Goal: Task Accomplishment & Management: Manage account settings

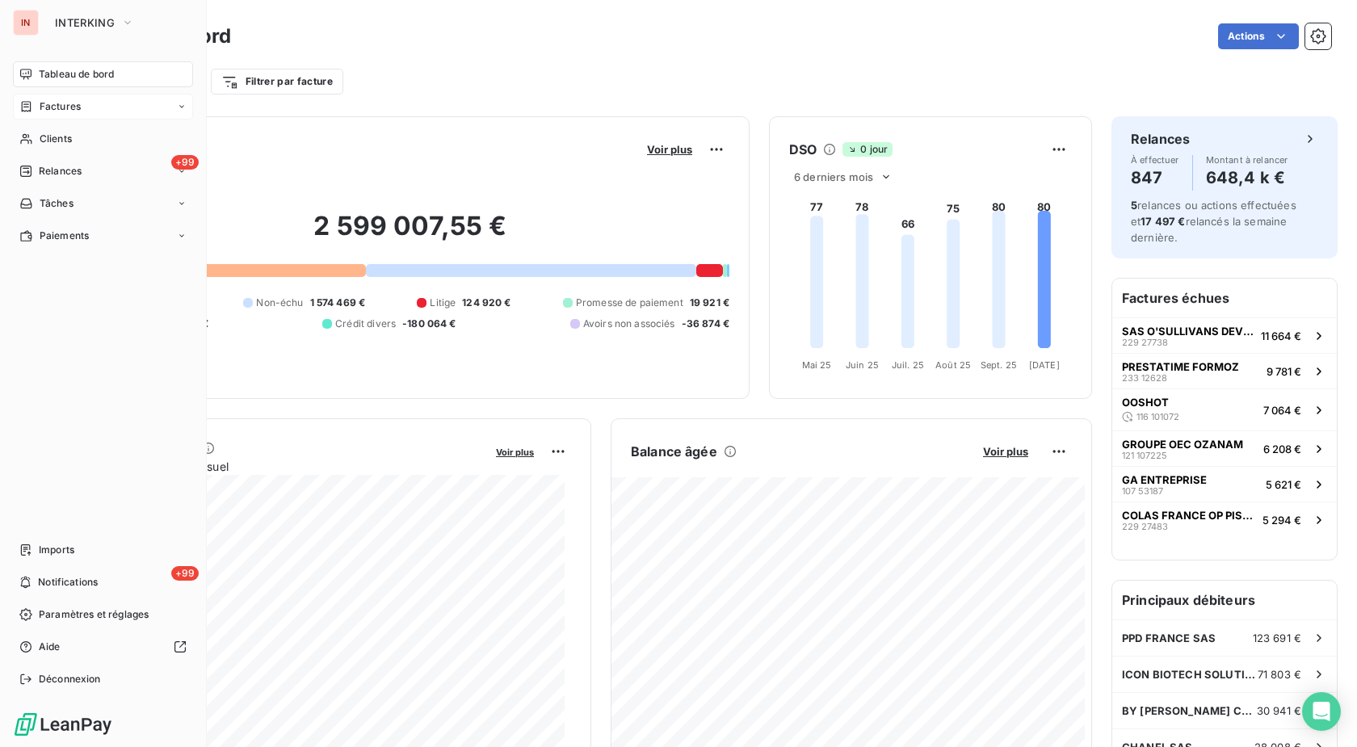
click at [35, 101] on div "Factures" at bounding box center [49, 106] width 61 height 15
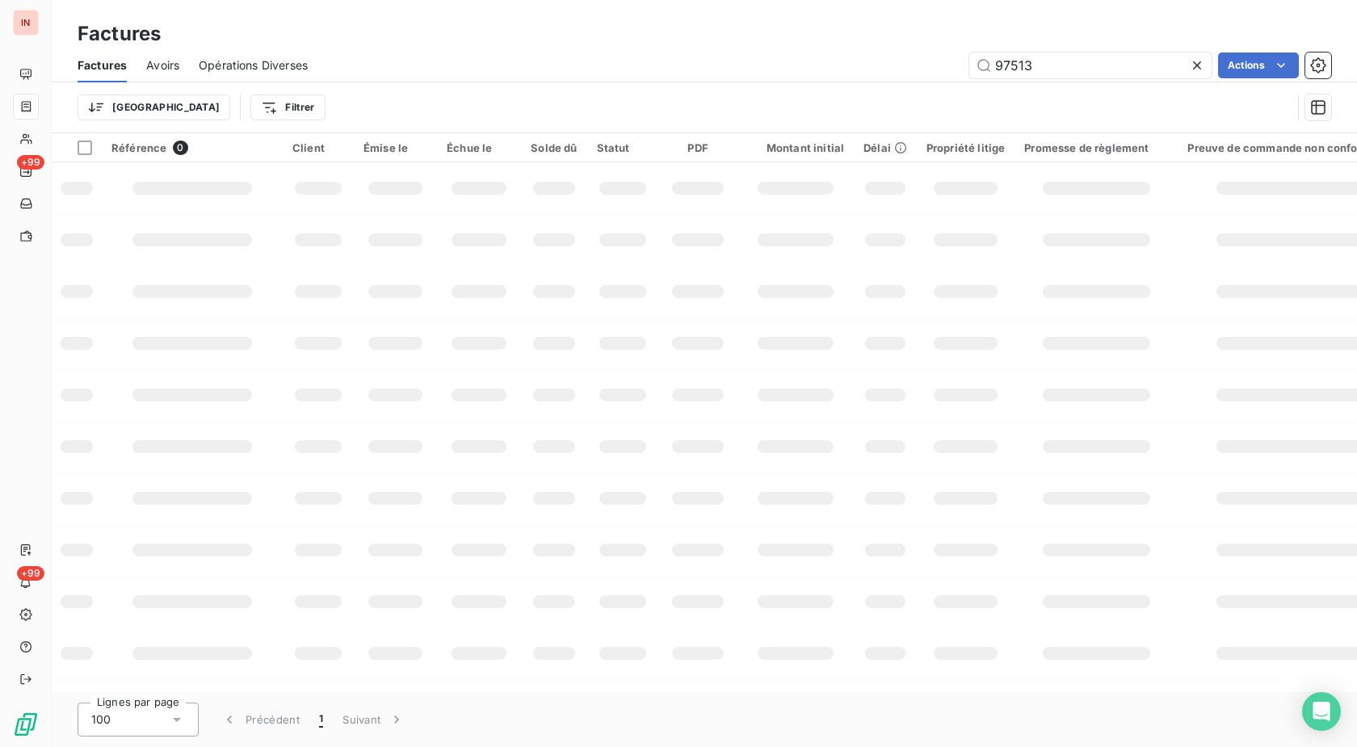
drag, startPoint x: 1082, startPoint y: 57, endPoint x: 805, endPoint y: 81, distance: 277.3
click at [969, 78] on input "97513" at bounding box center [1090, 66] width 242 height 26
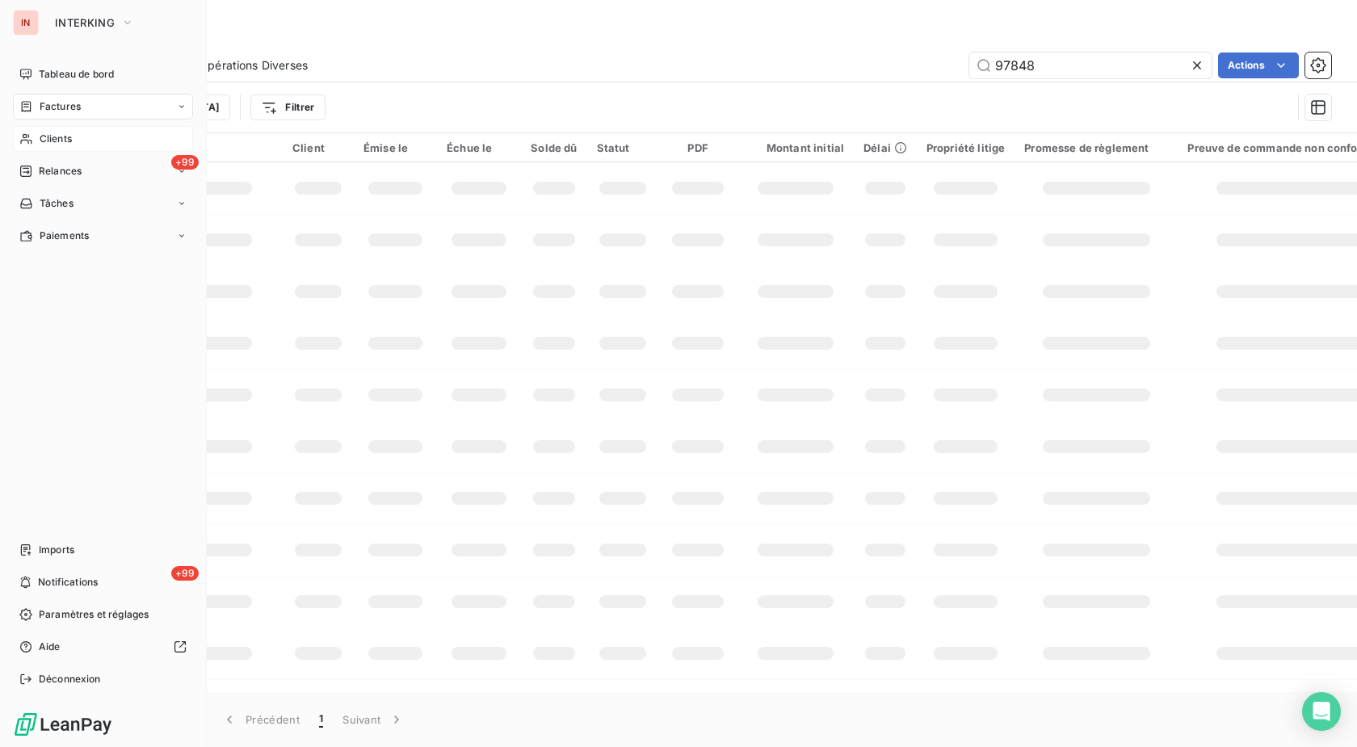
type input "97848"
click at [33, 141] on div "Clients" at bounding box center [103, 139] width 180 height 26
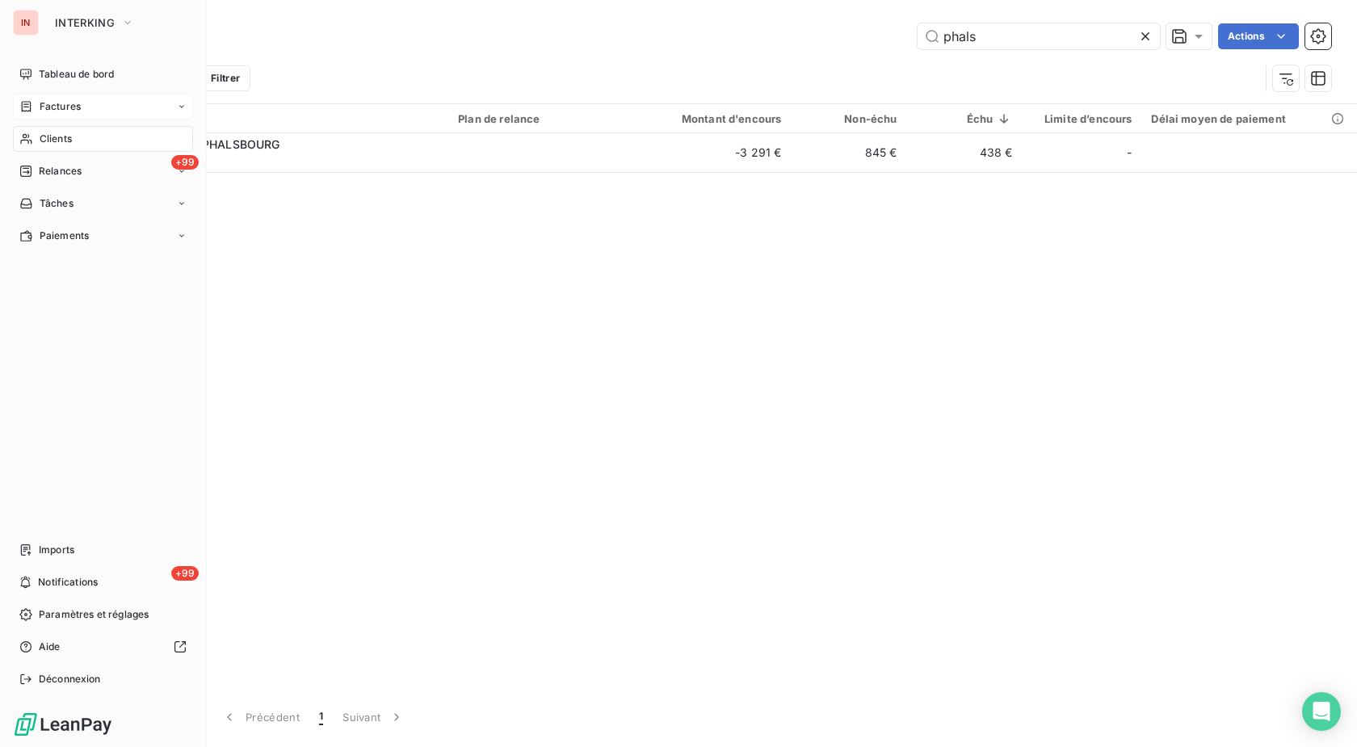
click at [53, 111] on span "Factures" at bounding box center [60, 106] width 41 height 15
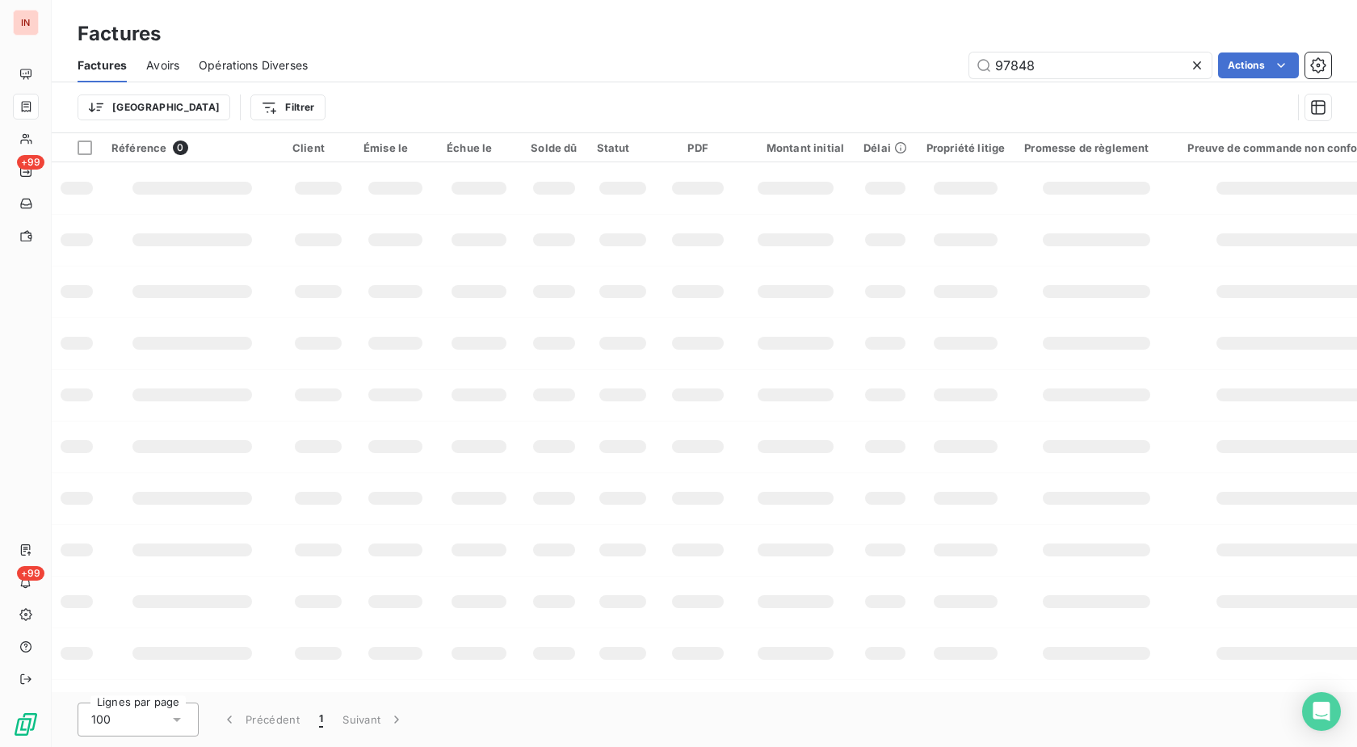
drag, startPoint x: 1099, startPoint y: 67, endPoint x: 612, endPoint y: 66, distance: 487.1
click at [969, 65] on input "97848" at bounding box center [1090, 66] width 242 height 26
type input "97848"
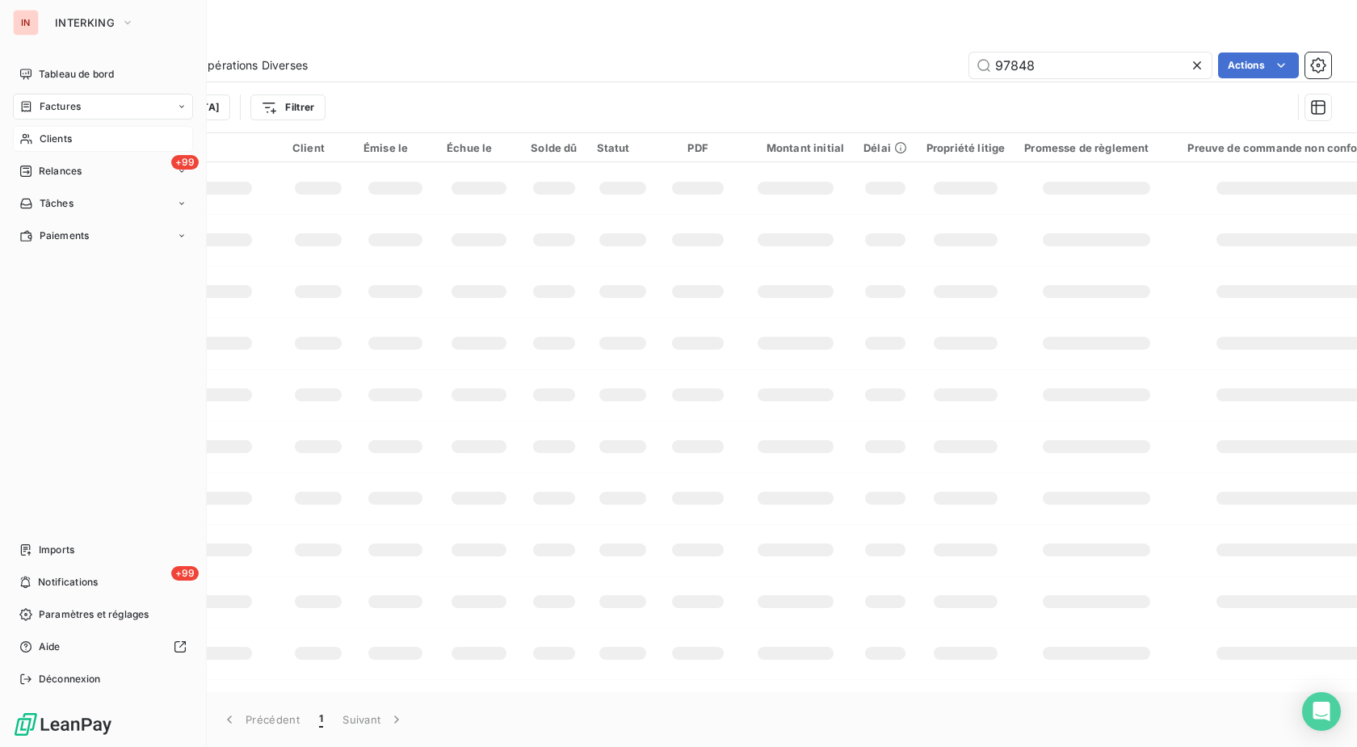
click at [25, 137] on icon at bounding box center [25, 139] width 11 height 11
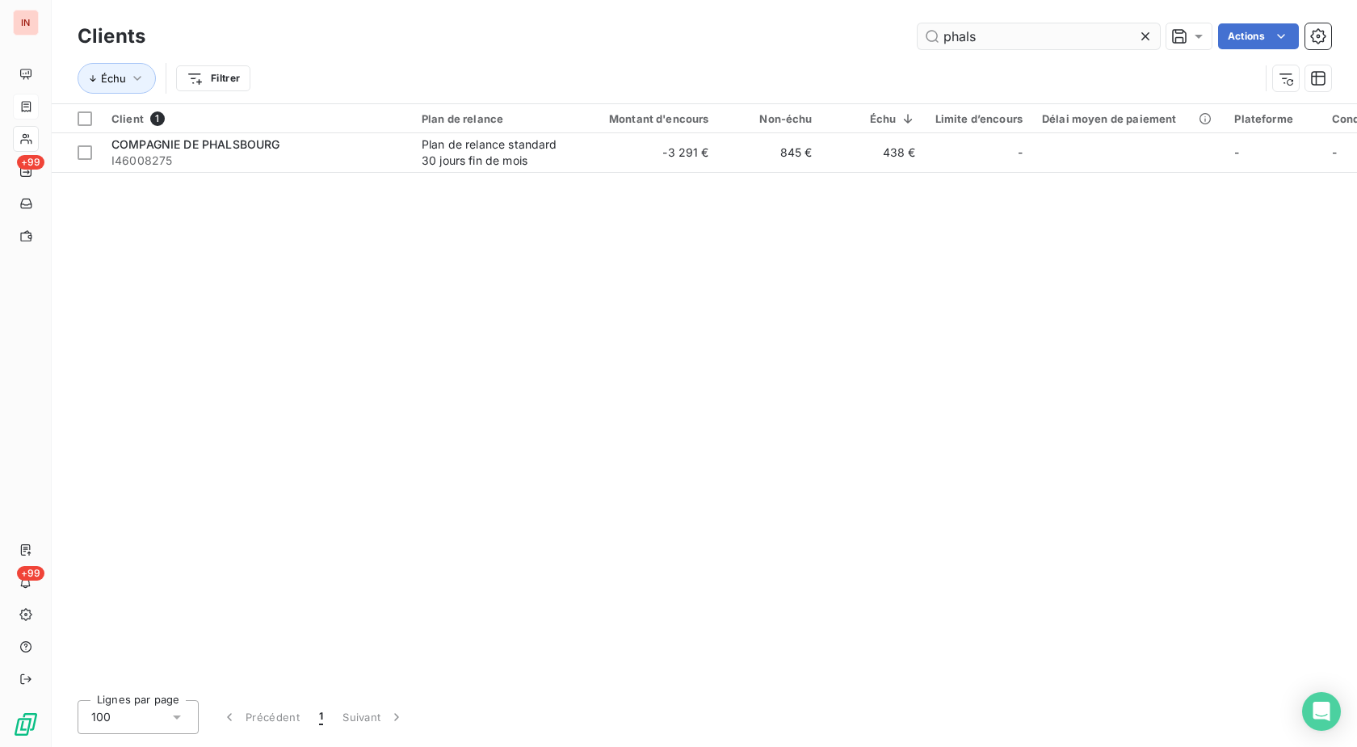
drag, startPoint x: 794, startPoint y: 39, endPoint x: 707, endPoint y: 41, distance: 87.3
click at [918, 41] on input "phals" at bounding box center [1039, 36] width 242 height 26
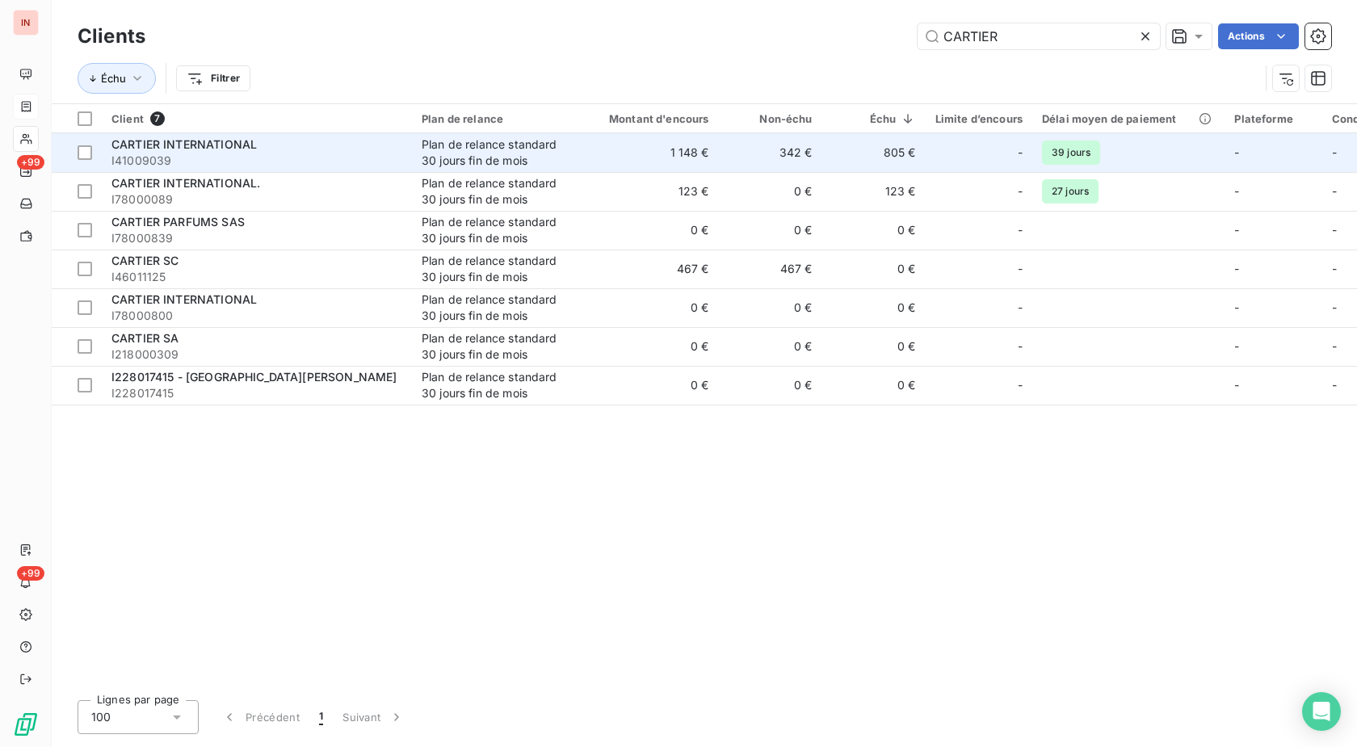
type input "CARTIER"
click at [520, 149] on div "Plan de relance standard 30 jours fin de mois" at bounding box center [496, 153] width 149 height 32
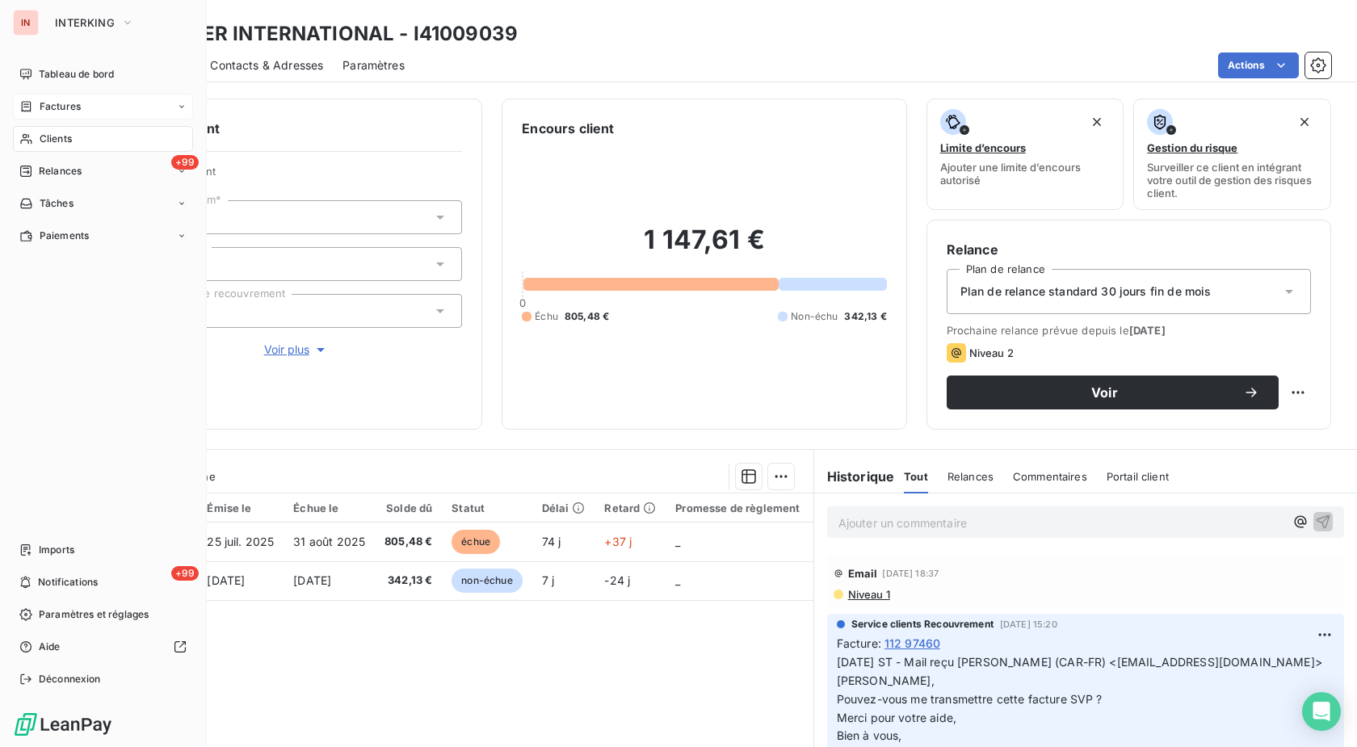
click at [35, 144] on div "Clients" at bounding box center [103, 139] width 180 height 26
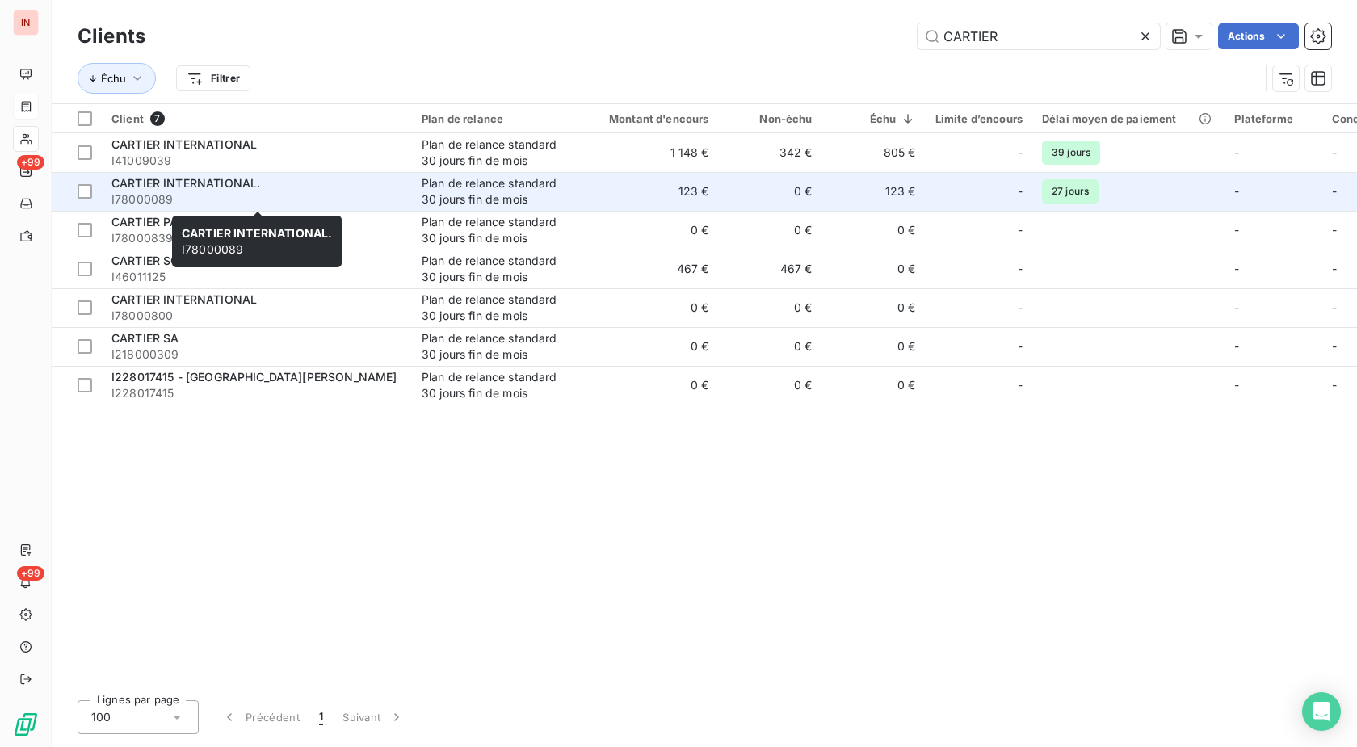
click at [326, 201] on span "I78000089" at bounding box center [256, 199] width 291 height 16
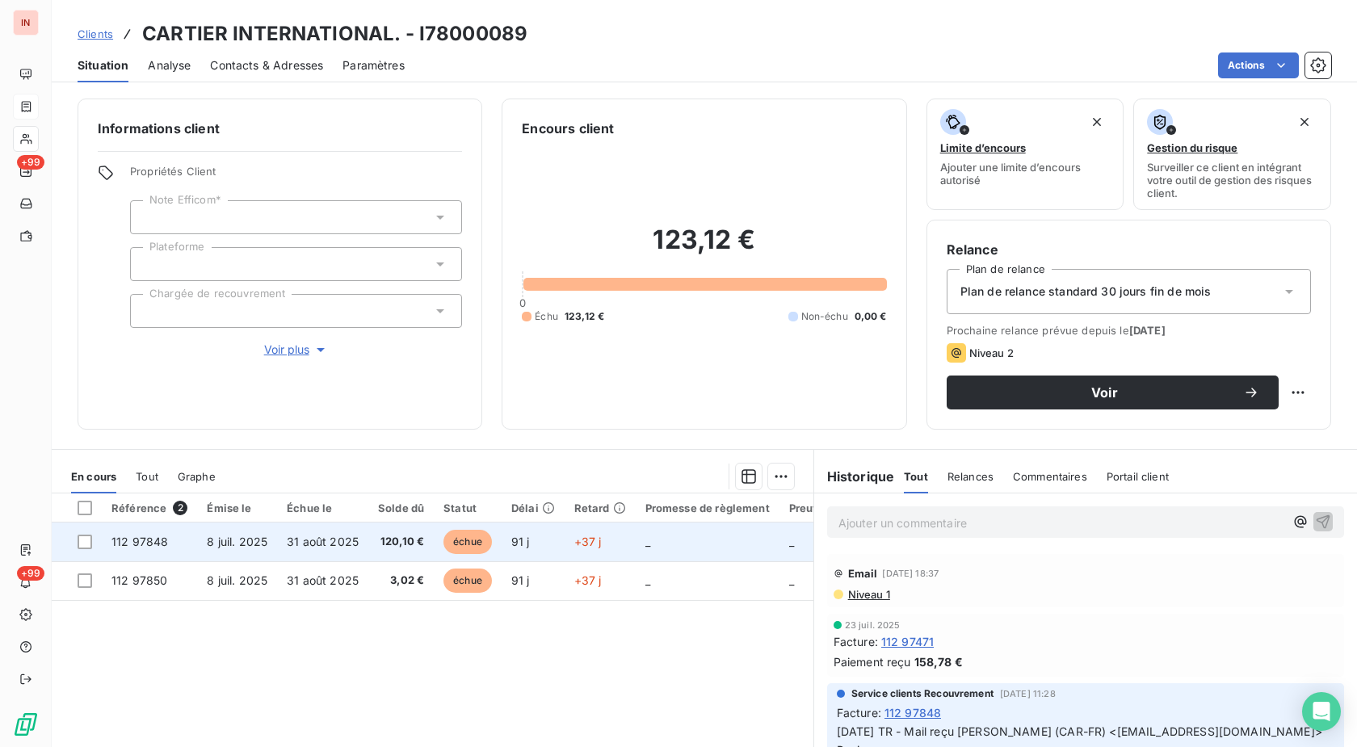
click at [329, 540] on span "31 août 2025" at bounding box center [323, 542] width 72 height 14
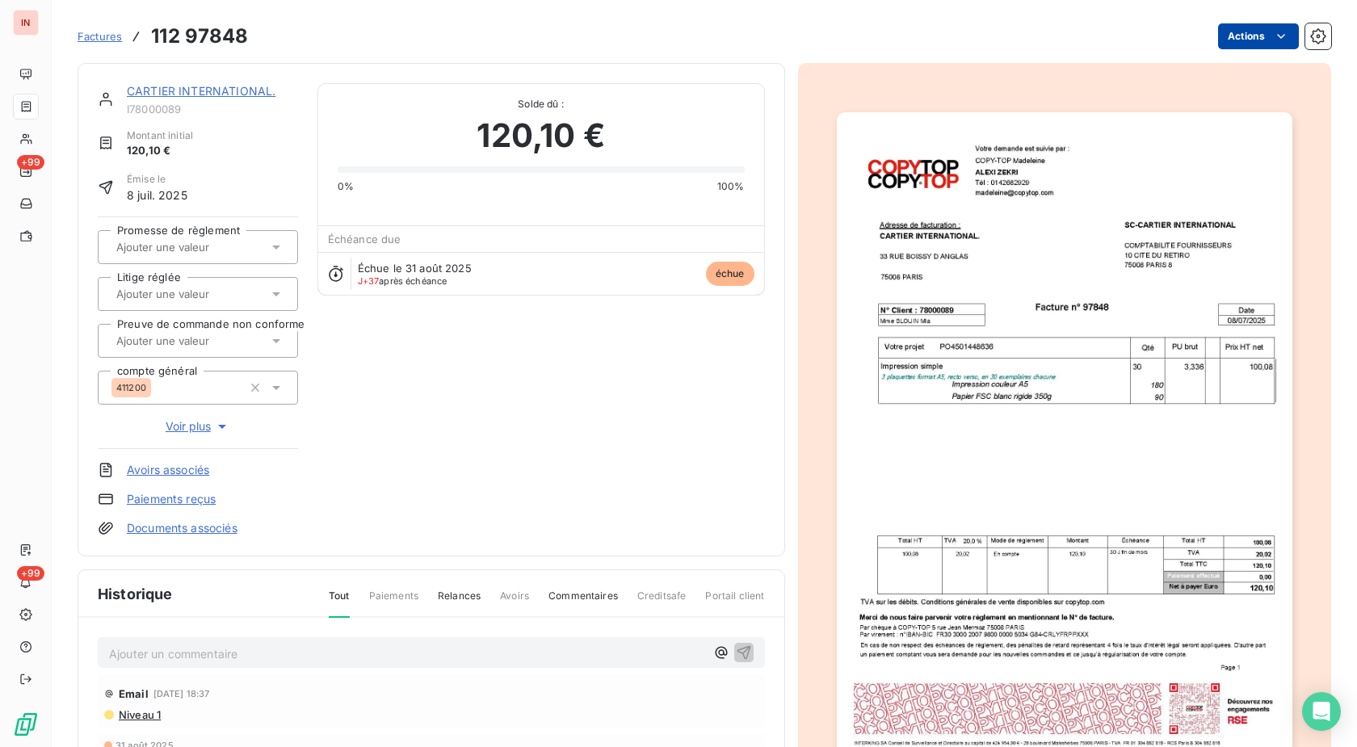
click at [1237, 38] on html "IN +99 +99 Factures 112 97848 Actions CARTIER INTERNATIONAL. I78000089 Montant …" at bounding box center [678, 373] width 1357 height 747
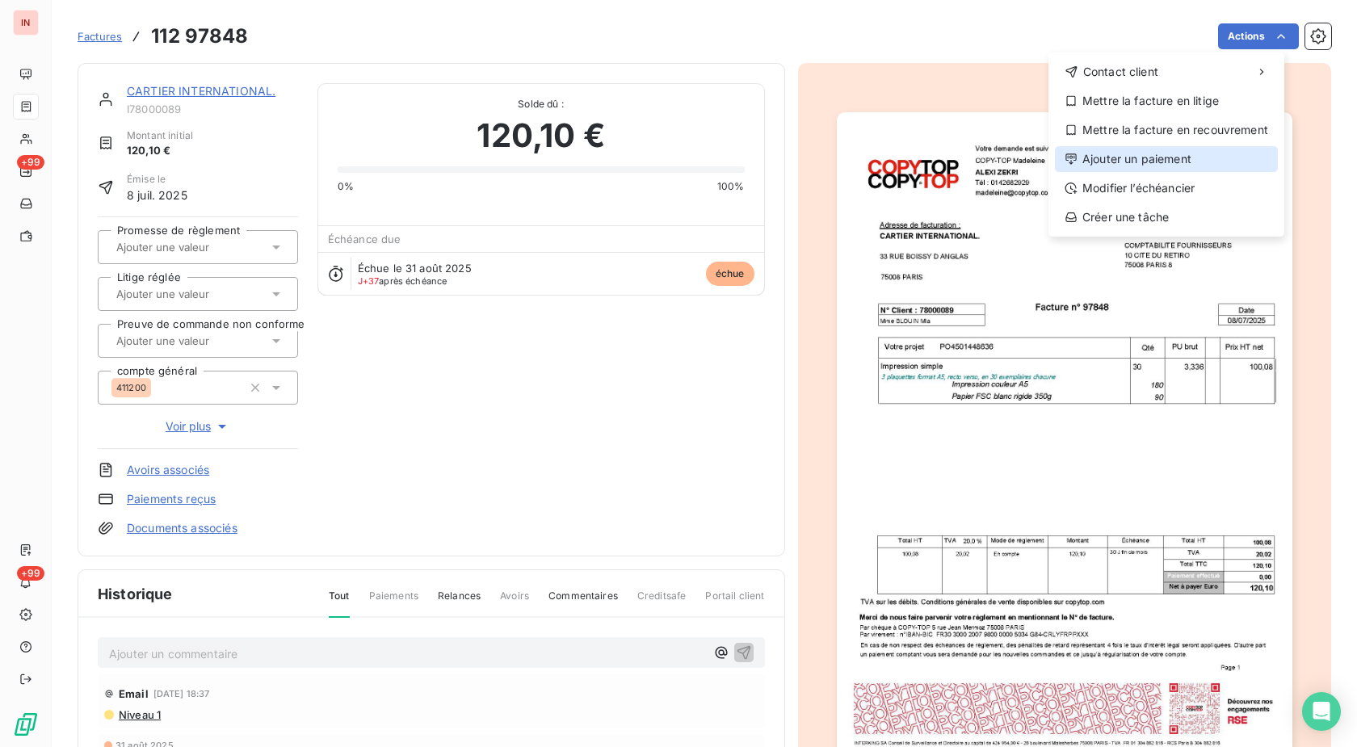
click at [1122, 156] on div "Ajouter un paiement" at bounding box center [1166, 159] width 223 height 26
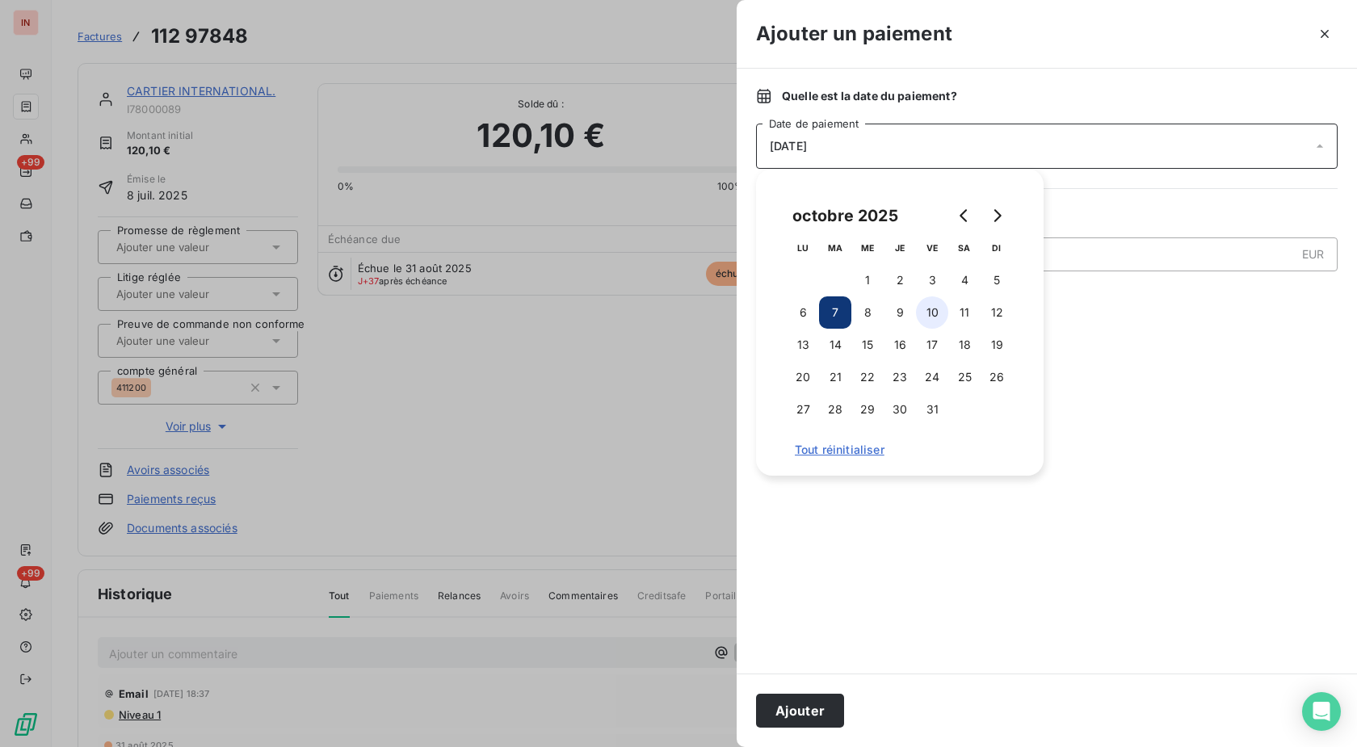
click at [925, 315] on button "10" at bounding box center [932, 312] width 32 height 32
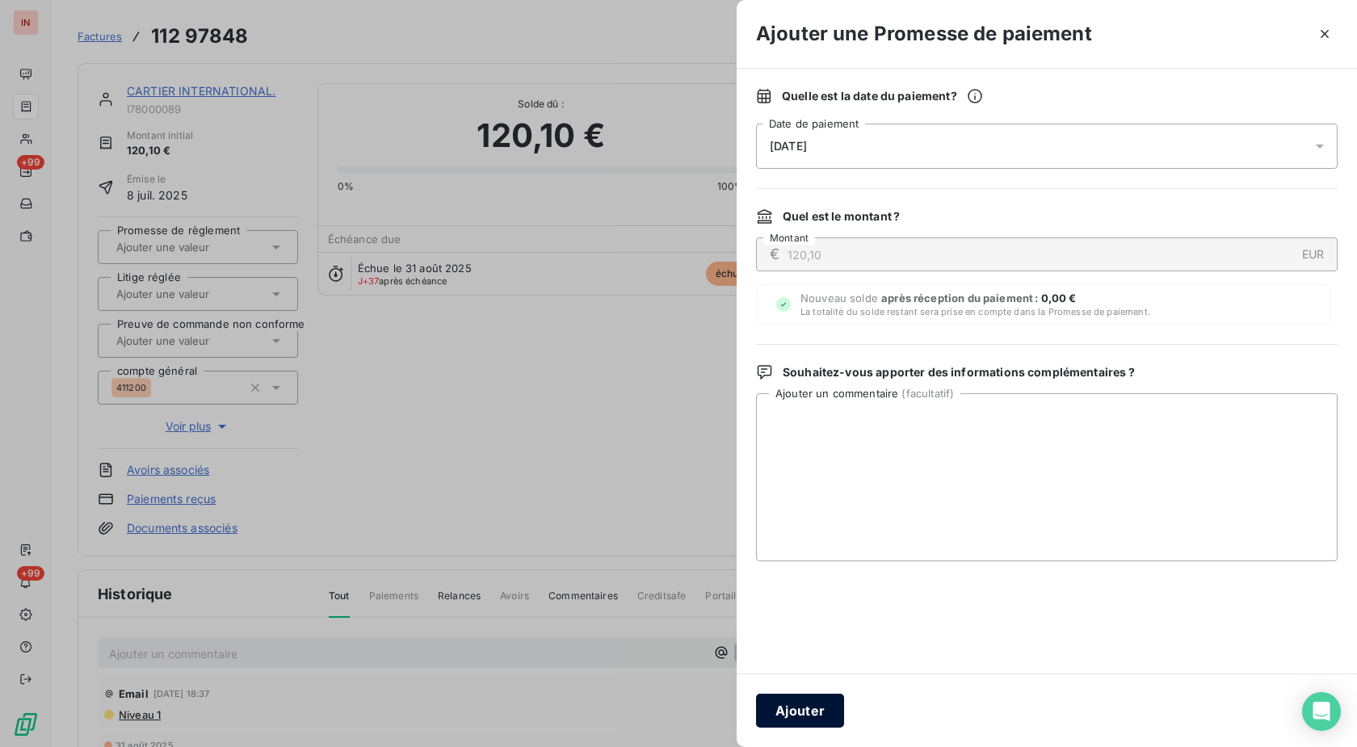
click at [804, 709] on button "Ajouter" at bounding box center [800, 711] width 88 height 34
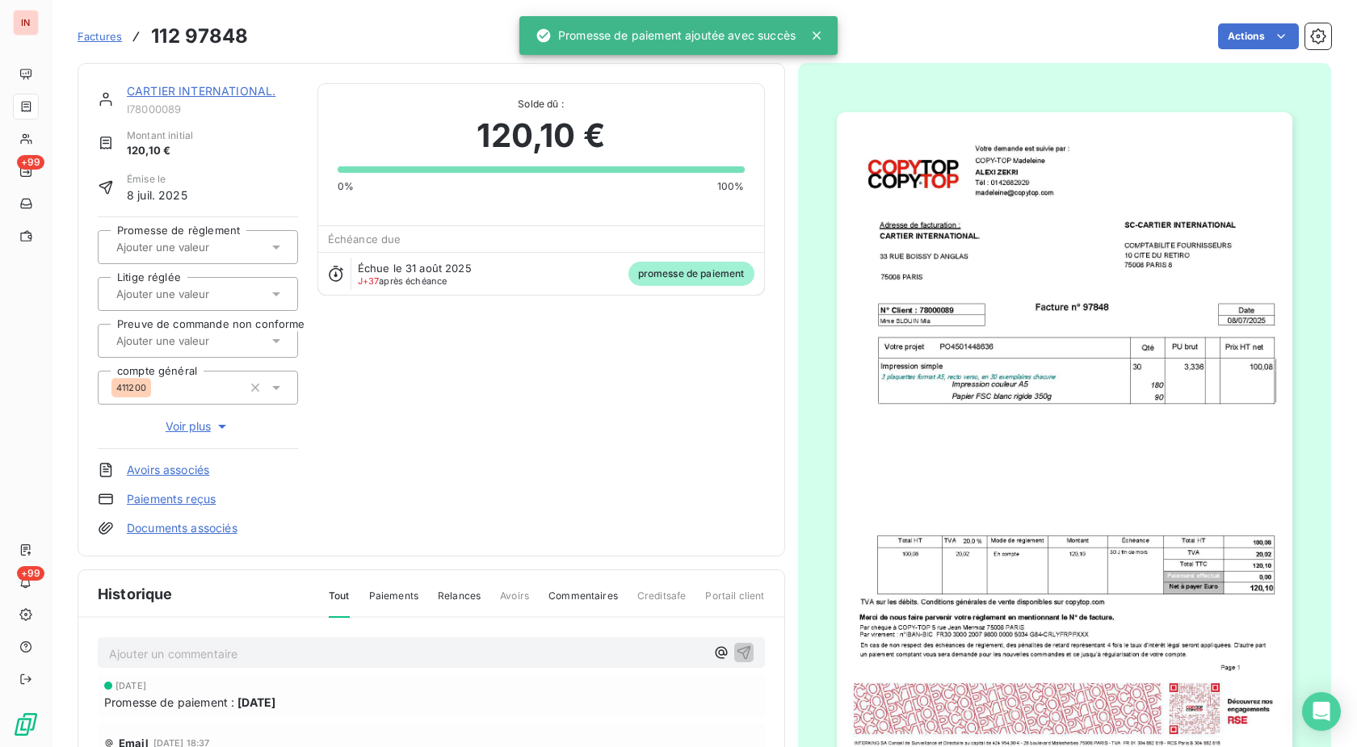
click at [219, 233] on div at bounding box center [198, 247] width 200 height 34
click at [209, 274] on li "Oui" at bounding box center [198, 290] width 200 height 39
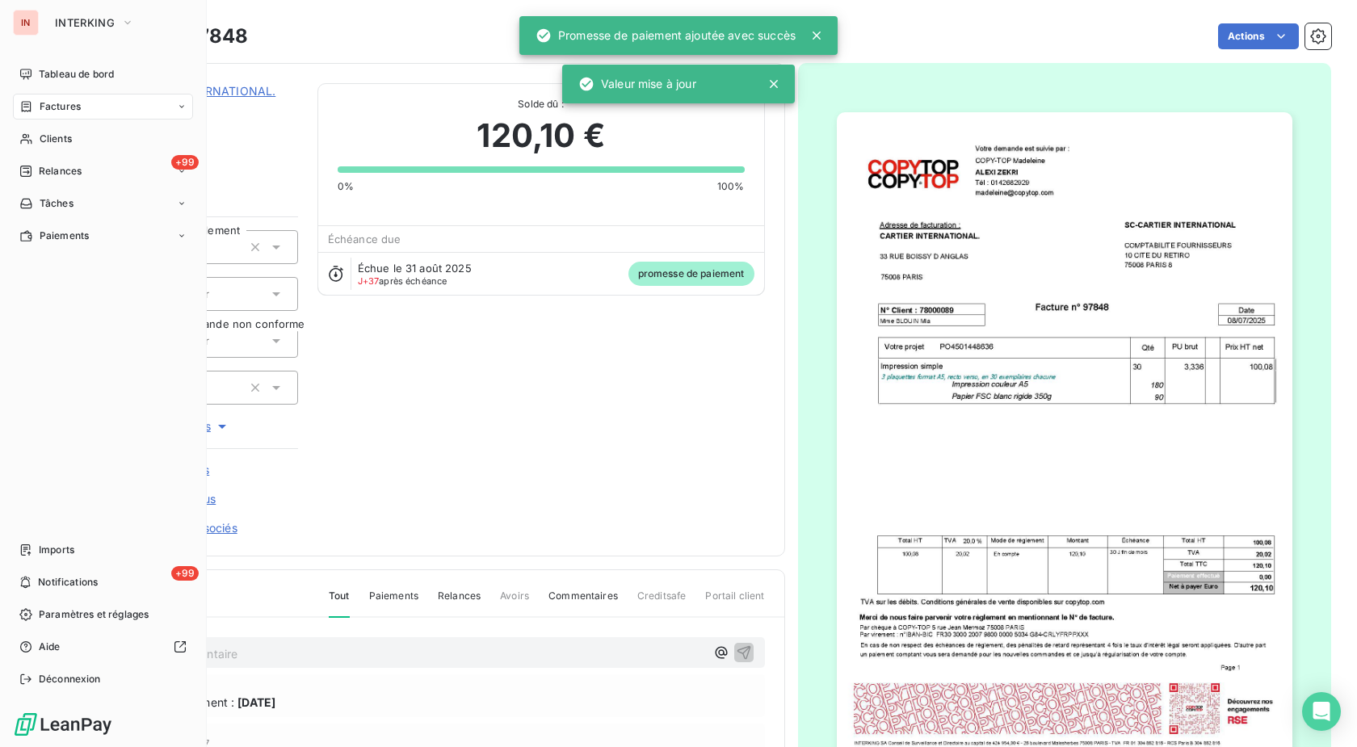
click at [34, 110] on div "Factures" at bounding box center [49, 106] width 61 height 15
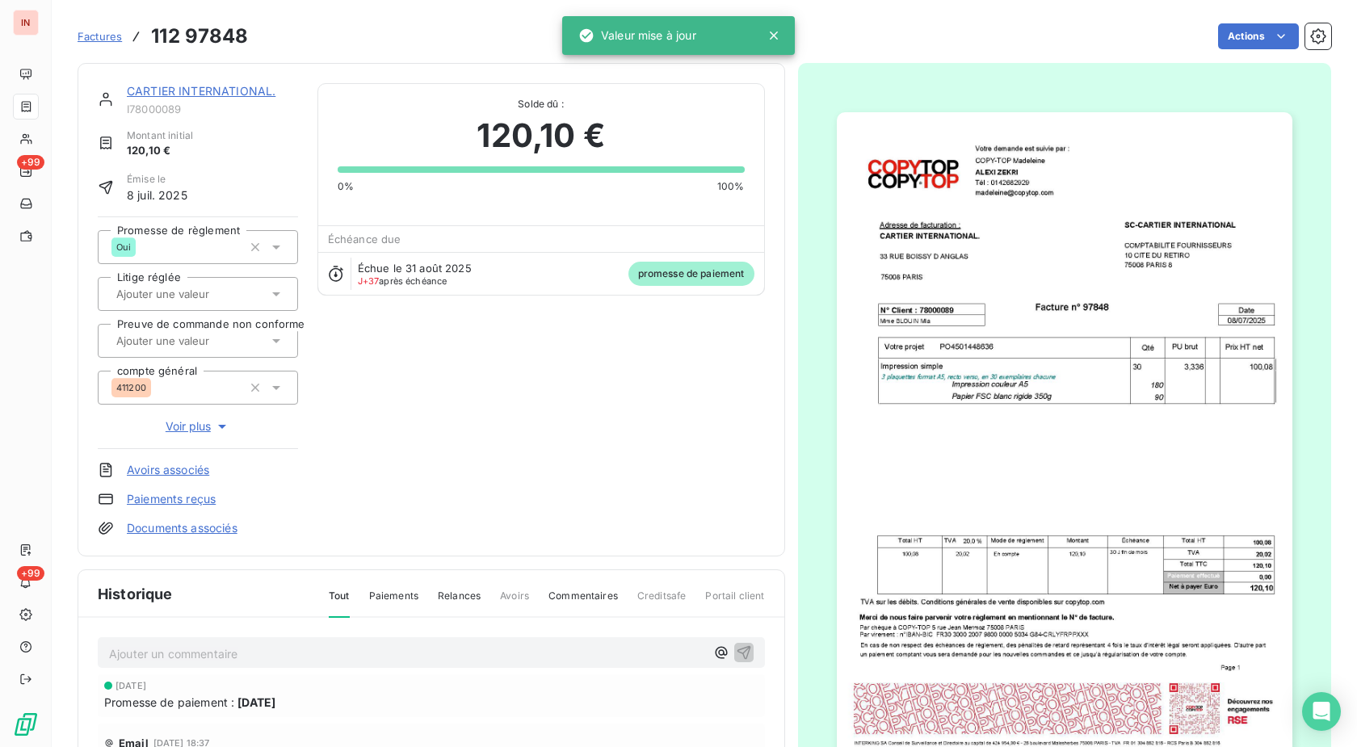
click at [111, 34] on span "Factures" at bounding box center [100, 36] width 44 height 13
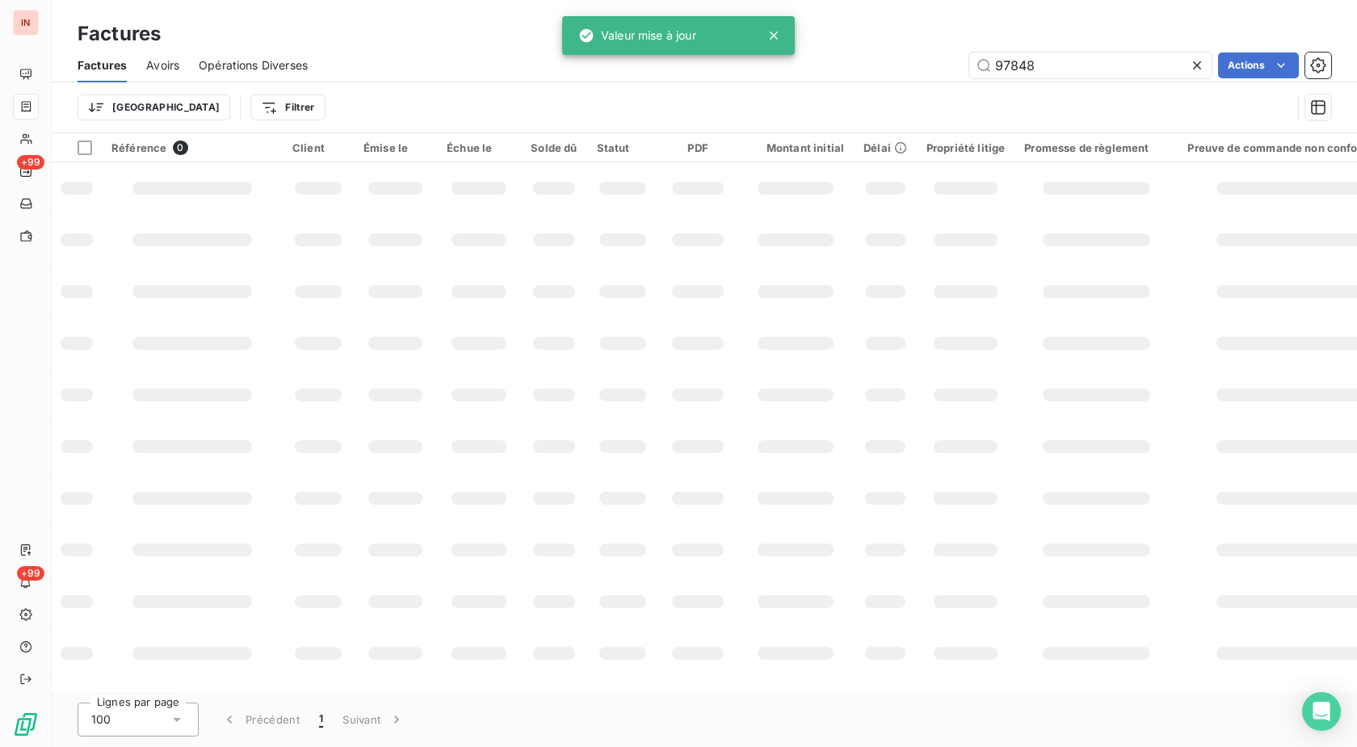
drag, startPoint x: 1058, startPoint y: 53, endPoint x: 850, endPoint y: 63, distance: 208.7
click at [969, 63] on input "97848" at bounding box center [1090, 66] width 242 height 26
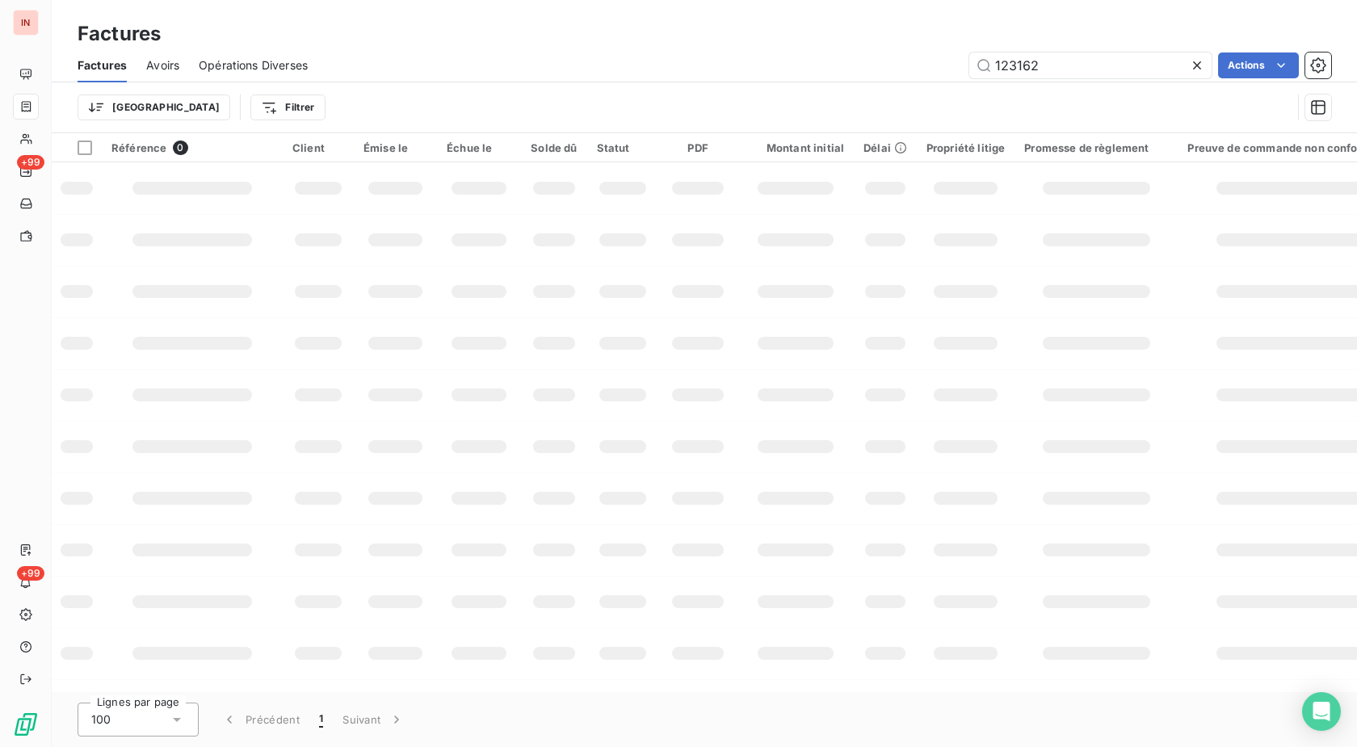
drag, startPoint x: 1064, startPoint y: 62, endPoint x: 894, endPoint y: 77, distance: 170.2
click at [969, 73] on input "123162" at bounding box center [1090, 66] width 242 height 26
type input "98544"
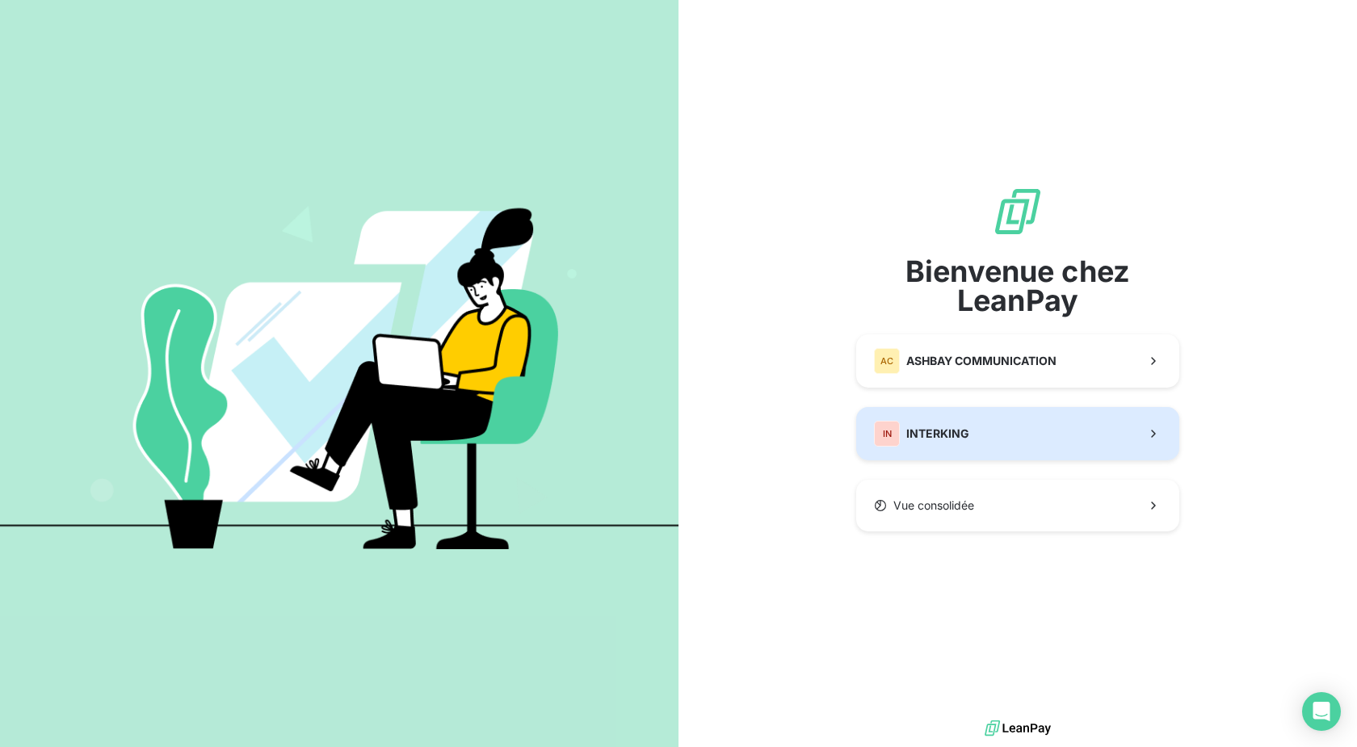
click at [958, 425] on div "IN INTERKING" at bounding box center [921, 434] width 95 height 26
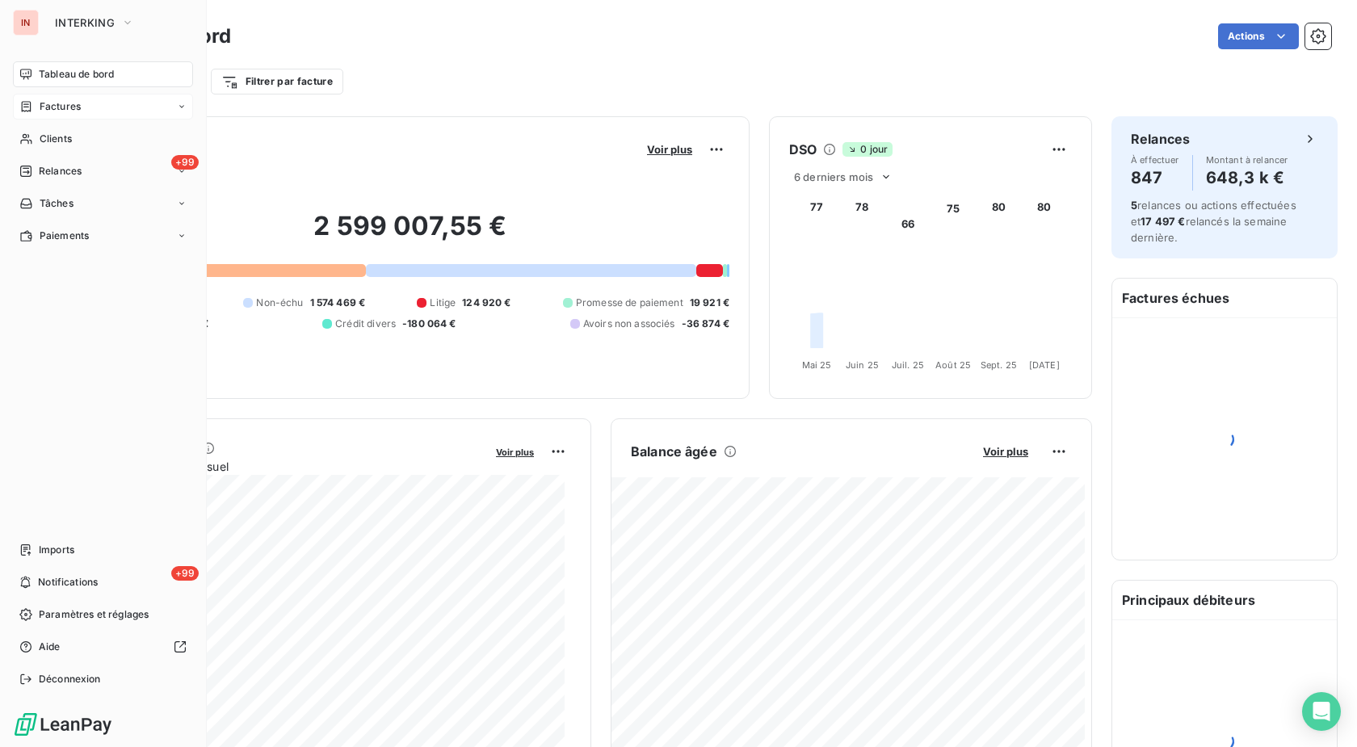
click at [33, 103] on div "Factures" at bounding box center [49, 106] width 61 height 15
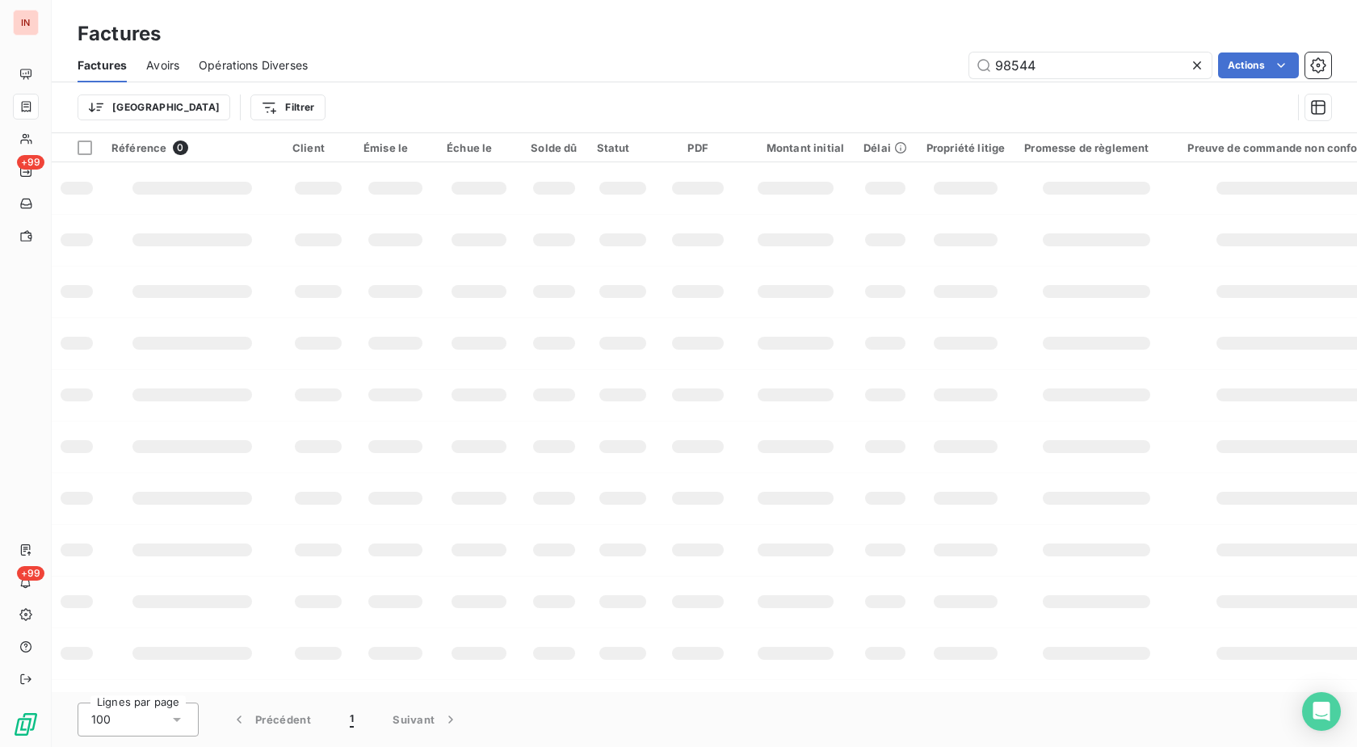
drag, startPoint x: 1051, startPoint y: 69, endPoint x: 888, endPoint y: 59, distance: 162.6
click at [969, 65] on input "98544" at bounding box center [1090, 66] width 242 height 26
type input "123162"
